Goal: Find specific page/section: Find specific page/section

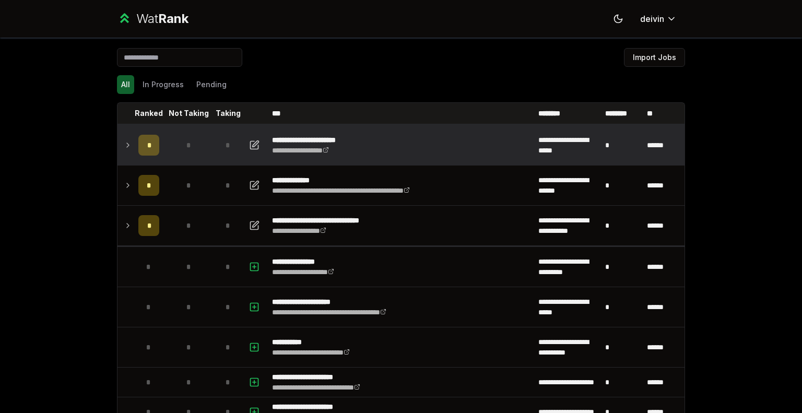
click at [124, 145] on icon at bounding box center [128, 145] width 8 height 13
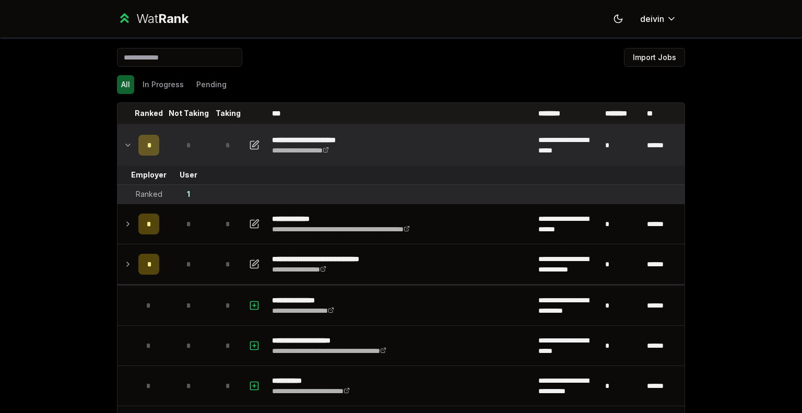
click at [124, 145] on icon at bounding box center [128, 145] width 8 height 13
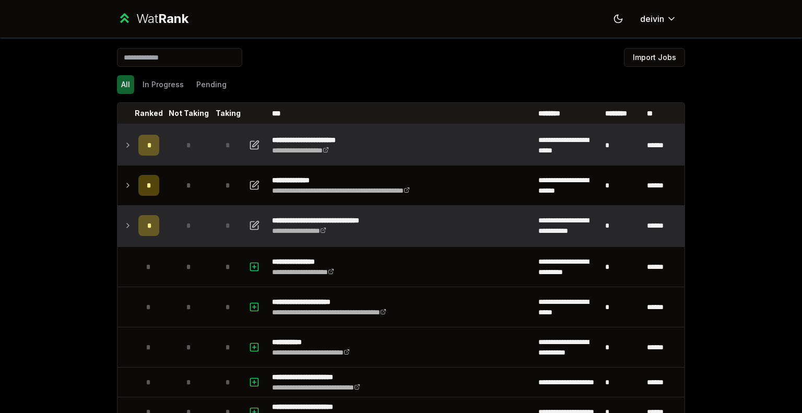
click at [124, 236] on td at bounding box center [125, 226] width 17 height 40
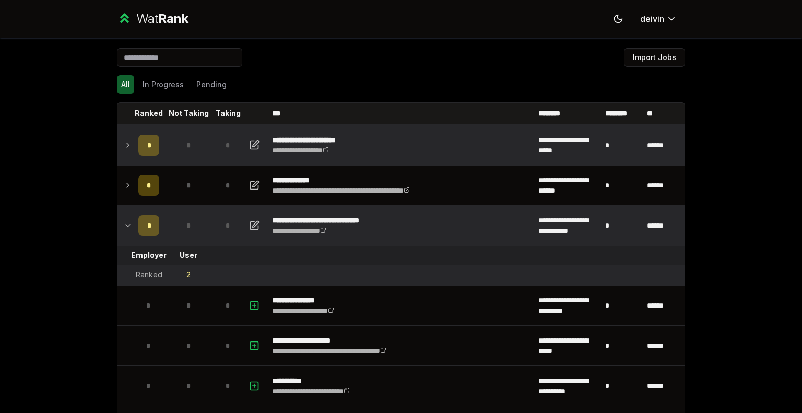
click at [124, 141] on icon at bounding box center [128, 145] width 8 height 13
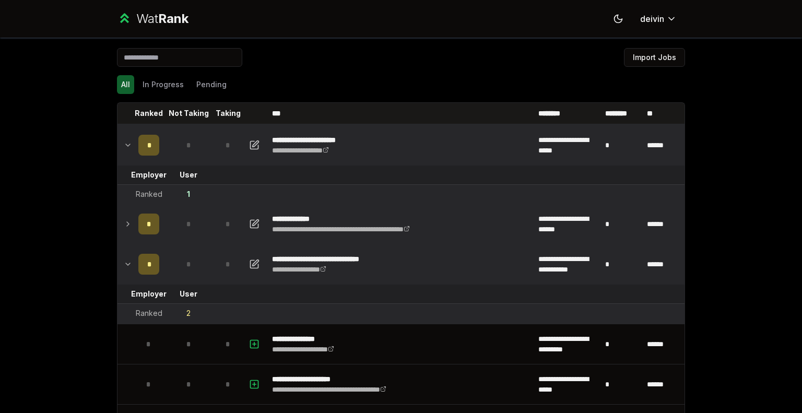
click at [124, 220] on icon at bounding box center [128, 224] width 8 height 13
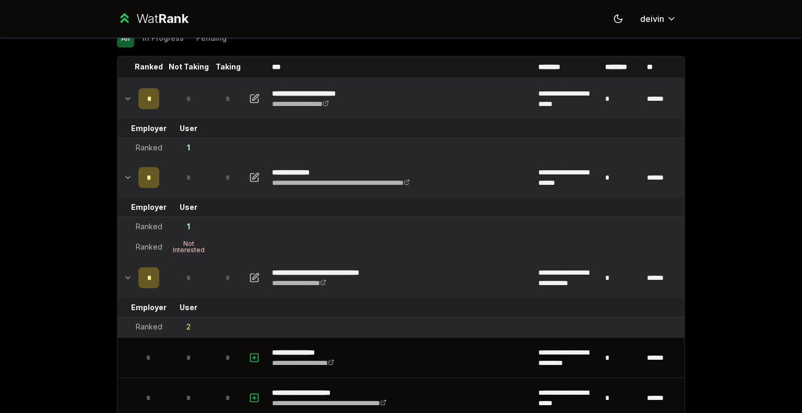
scroll to position [47, 0]
click at [186, 325] on div "2" at bounding box center [188, 326] width 4 height 10
click at [127, 280] on icon at bounding box center [128, 277] width 8 height 13
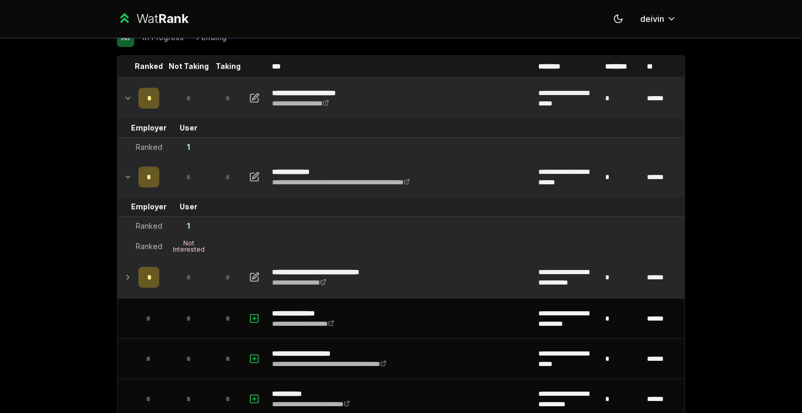
click at [126, 177] on icon at bounding box center [128, 177] width 4 height 2
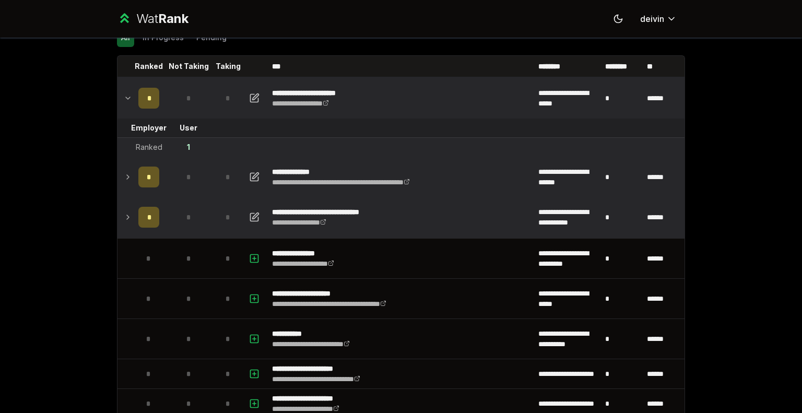
click at [125, 95] on icon at bounding box center [128, 98] width 8 height 13
